Goal: Task Accomplishment & Management: Use online tool/utility

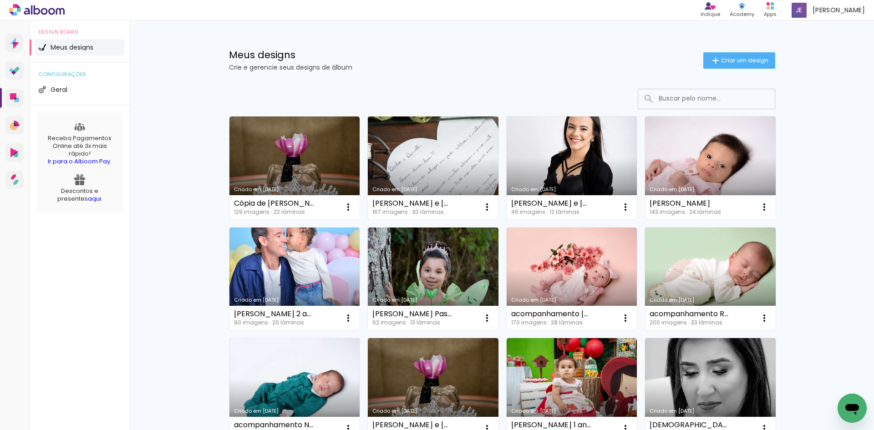
click at [410, 155] on link "Criado em [DATE]" at bounding box center [433, 168] width 131 height 103
